Goal: Information Seeking & Learning: Learn about a topic

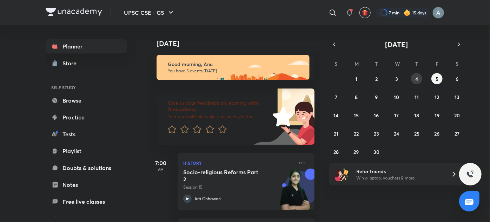
click at [419, 79] on button "4" at bounding box center [416, 78] width 11 height 11
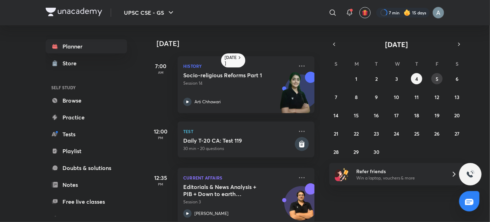
click at [436, 77] on abbr "5" at bounding box center [436, 78] width 3 height 7
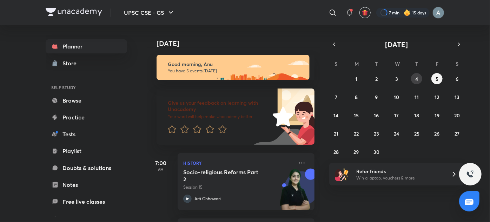
click at [417, 78] on abbr "4" at bounding box center [416, 78] width 3 height 7
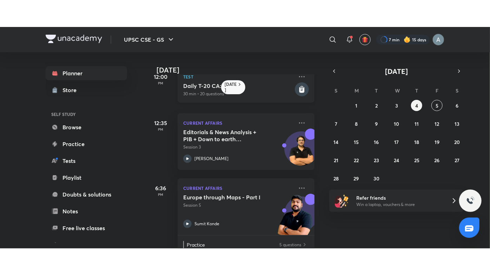
scroll to position [0, 7]
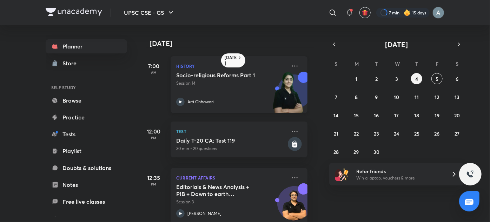
click at [260, 89] on div "Socio-religious Reforms Part 1 Session 14 Arti Chhawari" at bounding box center [231, 89] width 110 height 34
